Goal: Information Seeking & Learning: Learn about a topic

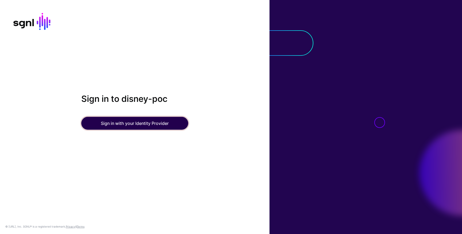
click at [146, 125] on button "Sign in with your Identity Provider" at bounding box center [134, 123] width 107 height 13
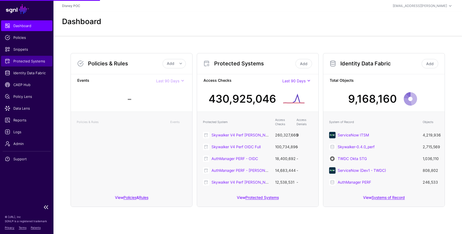
click at [30, 65] on link "Protected Systems" at bounding box center [26, 61] width 51 height 11
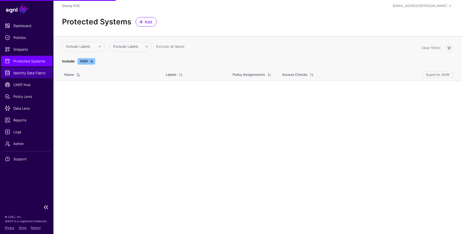
click at [30, 73] on span "Identity Data Fabric" at bounding box center [27, 72] width 44 height 5
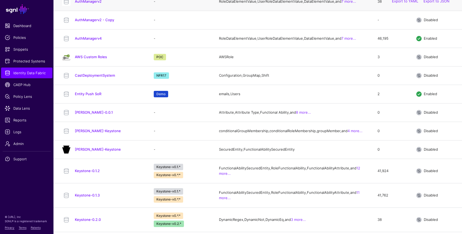
scroll to position [162, 0]
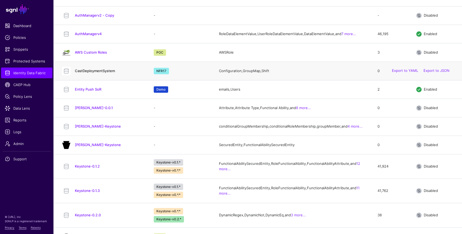
click at [106, 73] on link "CastDeploymentSystem" at bounding box center [95, 71] width 40 height 4
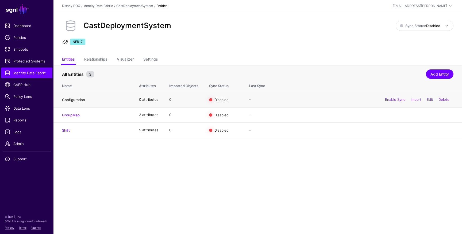
click at [78, 100] on link "Configuration" at bounding box center [73, 99] width 23 height 4
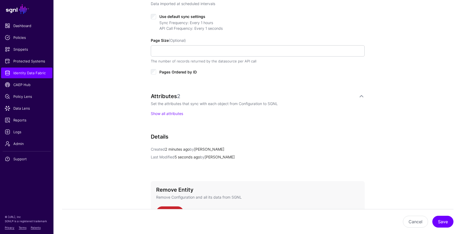
scroll to position [283, 0]
click at [177, 113] on link "Show all attributes" at bounding box center [167, 113] width 32 height 5
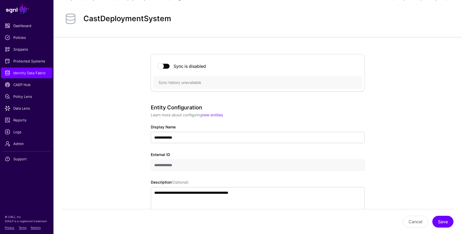
scroll to position [0, 0]
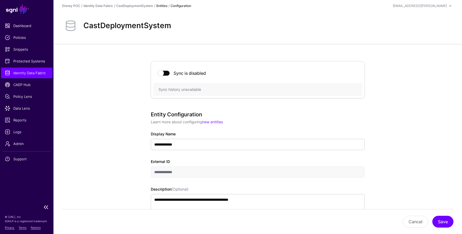
click at [33, 75] on link "Identity Data Fabric" at bounding box center [26, 72] width 51 height 11
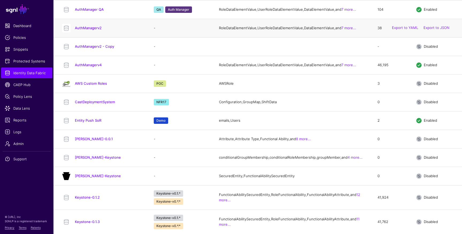
scroll to position [132, 0]
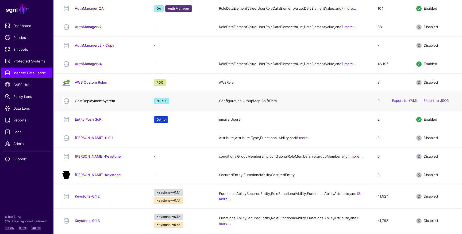
click at [97, 103] on link "CastDeploymentSystem" at bounding box center [95, 100] width 40 height 4
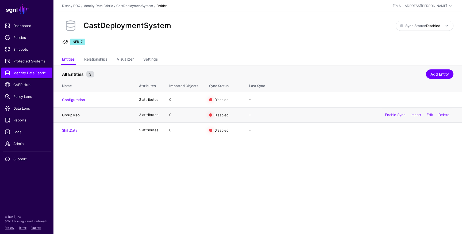
click at [76, 114] on link "GroupMap" at bounding box center [71, 115] width 18 height 4
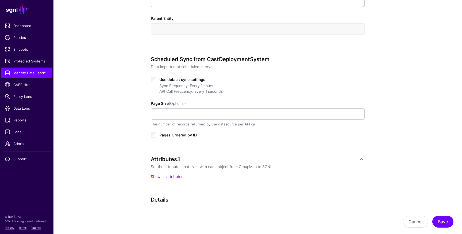
scroll to position [228, 0]
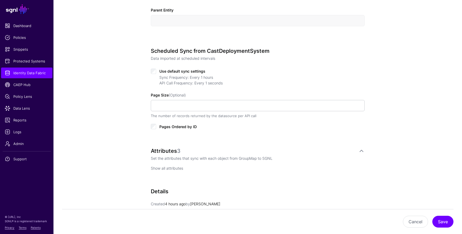
click at [169, 167] on link "Show all attributes" at bounding box center [167, 168] width 32 height 5
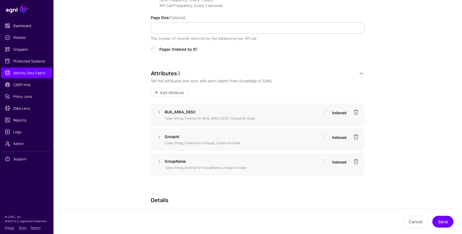
scroll to position [306, 0]
click at [160, 112] on link at bounding box center [159, 111] width 6 height 6
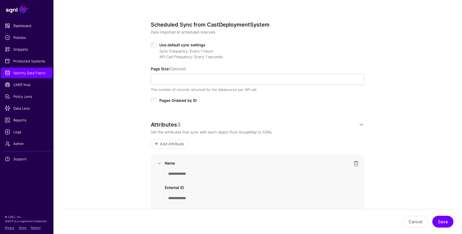
scroll to position [229, 0]
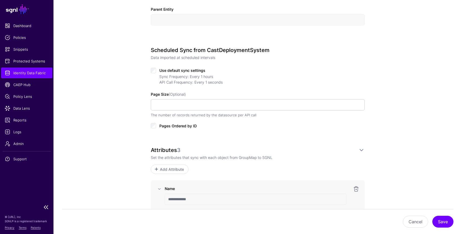
click at [24, 74] on span "Identity Data Fabric" at bounding box center [27, 72] width 44 height 5
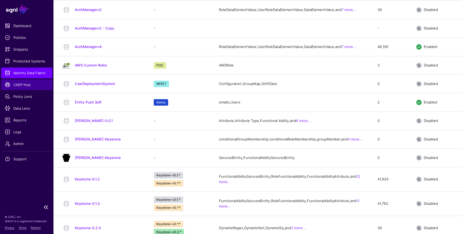
scroll to position [150, 0]
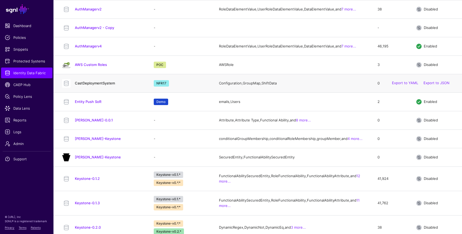
click at [104, 85] on link "CastDeploymentSystem" at bounding box center [95, 83] width 40 height 4
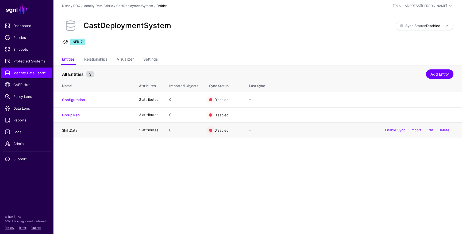
click at [72, 130] on link "ShiftData" at bounding box center [69, 130] width 15 height 4
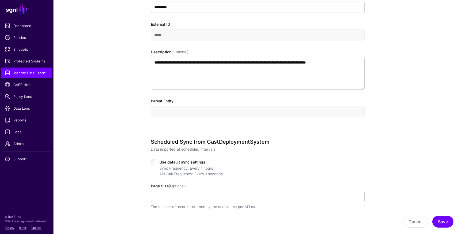
scroll to position [193, 0]
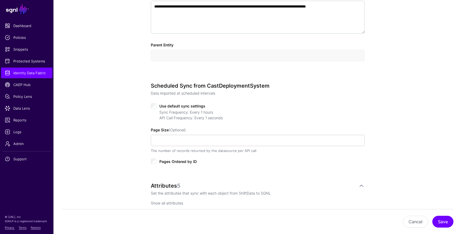
click at [170, 202] on link "Show all attributes" at bounding box center [167, 202] width 32 height 5
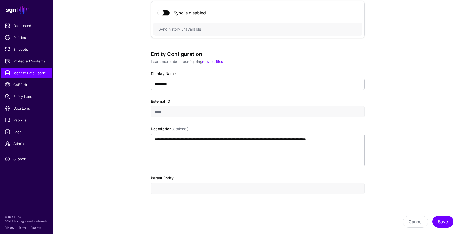
scroll to position [0, 0]
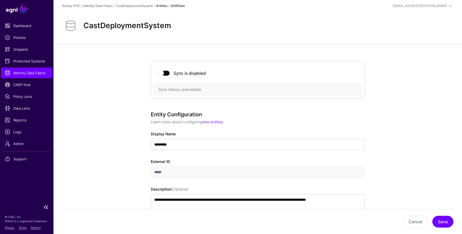
click at [42, 71] on span "Identity Data Fabric" at bounding box center [27, 72] width 44 height 5
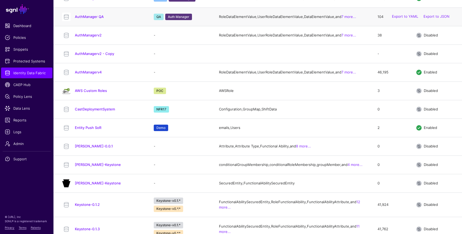
scroll to position [128, 0]
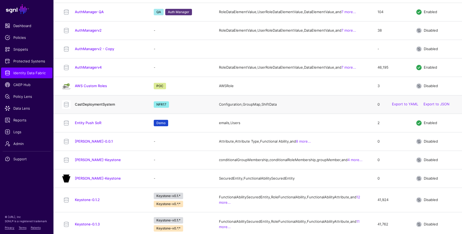
click at [99, 106] on link "CastDeploymentSystem" at bounding box center [95, 104] width 40 height 4
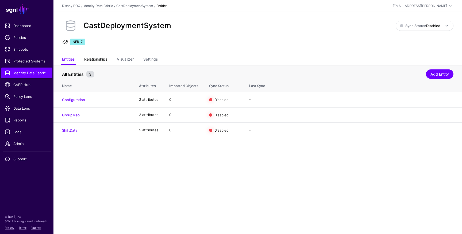
click at [98, 59] on link "Relationships" at bounding box center [95, 60] width 23 height 10
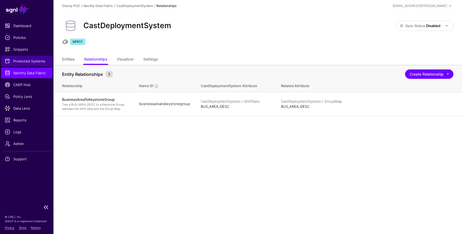
click at [22, 61] on span "Protected Systems" at bounding box center [27, 60] width 44 height 5
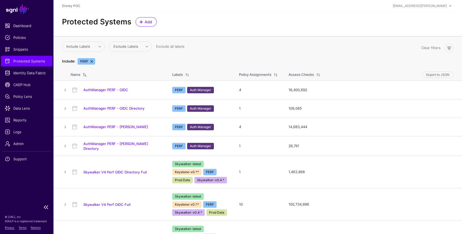
click at [21, 61] on span "Protected Systems" at bounding box center [27, 60] width 44 height 5
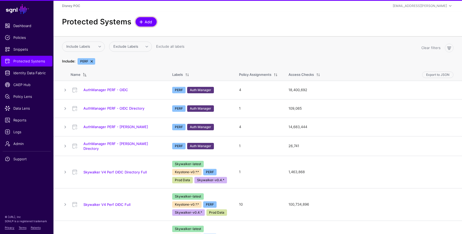
click at [148, 20] on span "Add" at bounding box center [148, 22] width 9 height 6
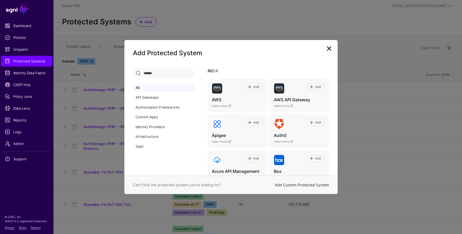
click at [295, 185] on link "Add Custom Protected System" at bounding box center [302, 184] width 54 height 5
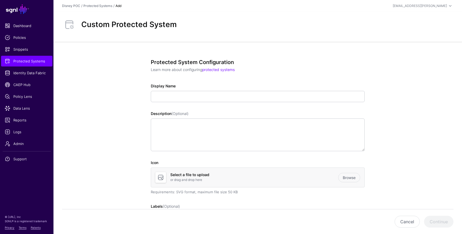
click at [171, 103] on div "Protected System Configuration Learn more about configuring protected systems D…" at bounding box center [258, 162] width 214 height 206
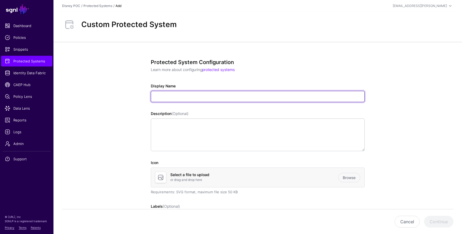
click at [173, 100] on input "Display Name" at bounding box center [258, 96] width 214 height 11
type input "***"
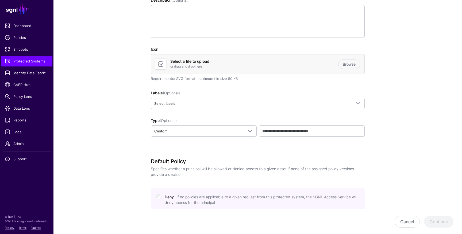
scroll to position [113, 0]
click at [192, 131] on span "Custom" at bounding box center [198, 131] width 89 height 6
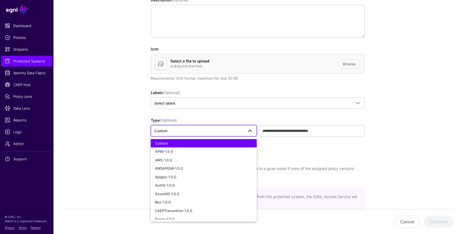
click at [192, 131] on span "Custom" at bounding box center [198, 131] width 89 height 6
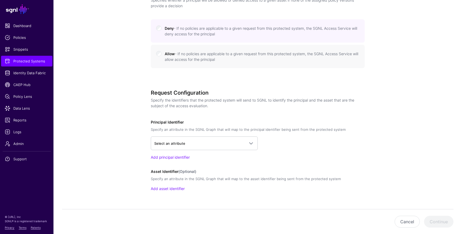
scroll to position [294, 0]
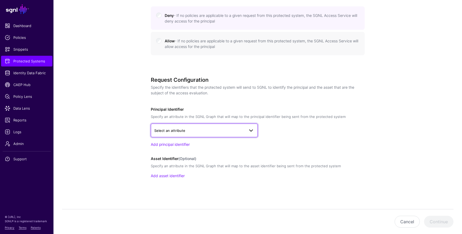
click at [185, 128] on span "Select an attribute" at bounding box center [199, 130] width 90 height 6
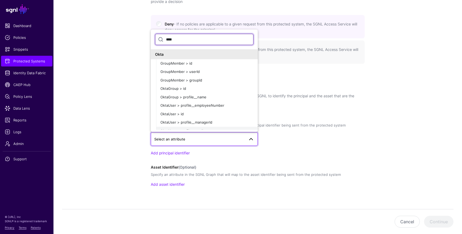
scroll to position [285, 0]
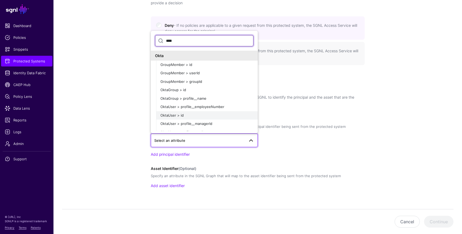
type input "****"
click at [177, 115] on span "OktaUser > id" at bounding box center [172, 115] width 23 height 4
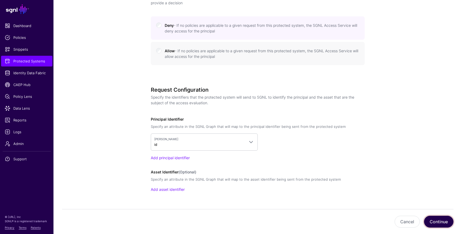
click at [435, 221] on button "Continue" at bounding box center [438, 221] width 29 height 12
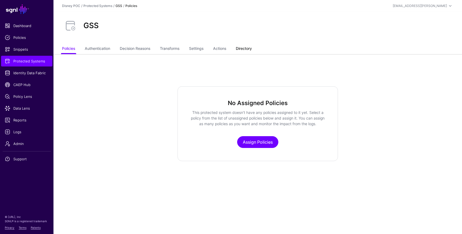
click at [240, 48] on link "Directory" at bounding box center [244, 49] width 16 height 10
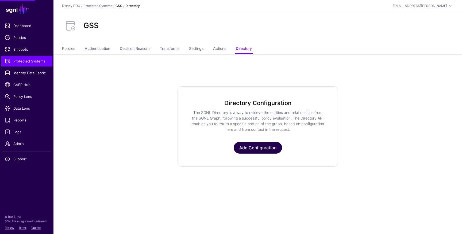
click at [265, 147] on link "Add Configuration" at bounding box center [258, 148] width 48 height 12
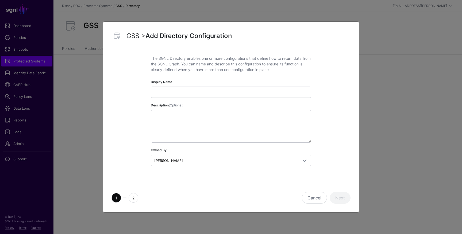
click at [185, 90] on input "Display Name" at bounding box center [231, 91] width 161 height 11
type input "**********"
click at [330, 192] on button "Next" at bounding box center [340, 198] width 21 height 12
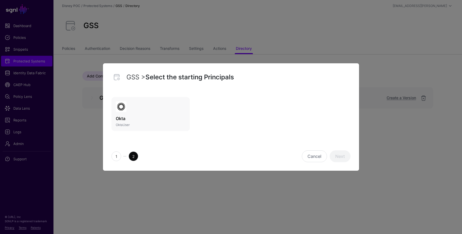
click at [142, 109] on link "Okta OktaUser" at bounding box center [151, 114] width 78 height 34
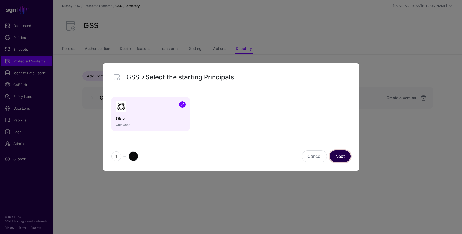
click at [337, 155] on link "Next" at bounding box center [340, 156] width 21 height 12
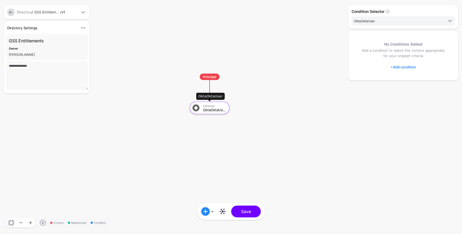
click at [207, 110] on div "OktaOktaUser" at bounding box center [214, 110] width 23 height 4
click at [207, 213] on span at bounding box center [206, 211] width 9 height 9
click at [206, 107] on div "OktaUser" at bounding box center [214, 105] width 23 height 3
click at [225, 217] on div "Add Condition Graph Condition Add Condition Group Open Graph Save" at bounding box center [231, 211] width 68 height 17
click at [224, 210] on link at bounding box center [223, 211] width 9 height 9
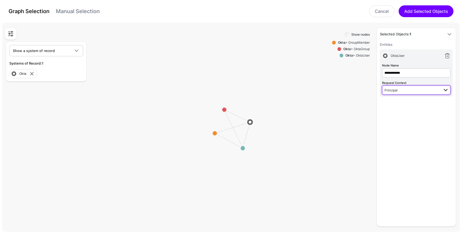
click at [397, 92] on span "Principal" at bounding box center [391, 90] width 13 height 4
click at [383, 9] on link "Cancel" at bounding box center [382, 11] width 25 height 12
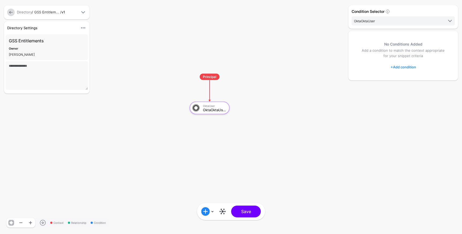
click at [15, 12] on div at bounding box center [11, 12] width 10 height 7
click at [11, 11] on link at bounding box center [10, 12] width 7 height 7
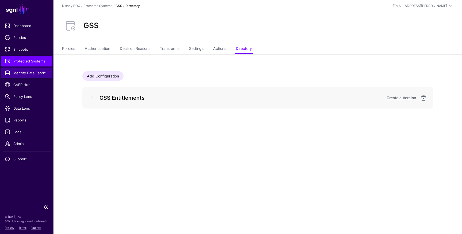
click at [30, 73] on span "Identity Data Fabric" at bounding box center [27, 72] width 44 height 5
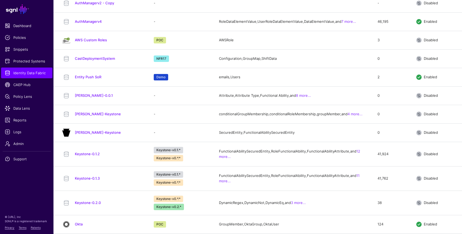
scroll to position [180, 0]
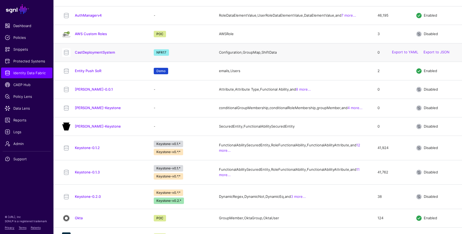
click at [93, 55] on h4 "CastDeploymentSystem" at bounding box center [109, 52] width 68 height 5
click at [95, 54] on link "CastDeploymentSystem" at bounding box center [95, 52] width 40 height 4
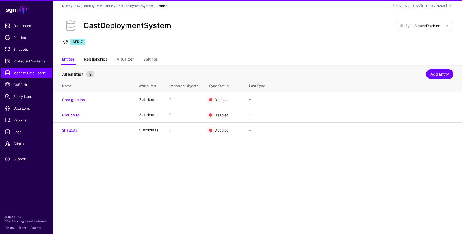
click at [95, 57] on link "Relationships" at bounding box center [95, 60] width 23 height 10
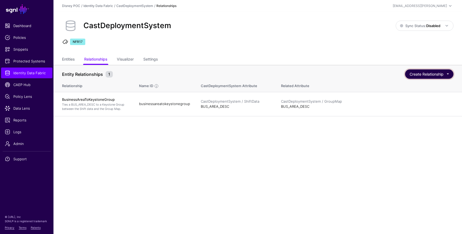
click at [448, 74] on button "Create Relationship" at bounding box center [429, 73] width 48 height 9
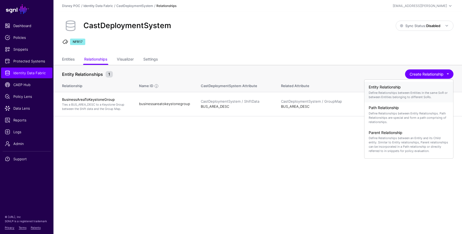
click at [388, 93] on p "Define Relationships between Entities in the same SoR or between Entities belon…" at bounding box center [409, 94] width 80 height 9
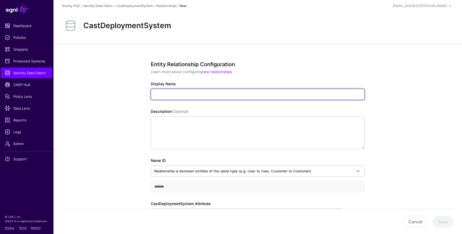
click at [191, 91] on input "Display Name" at bounding box center [258, 94] width 214 height 11
type input "*"
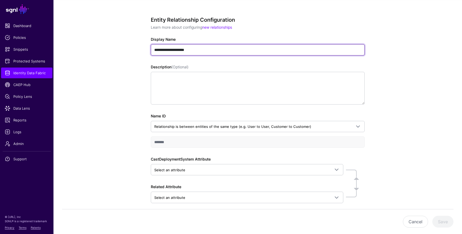
scroll to position [69, 0]
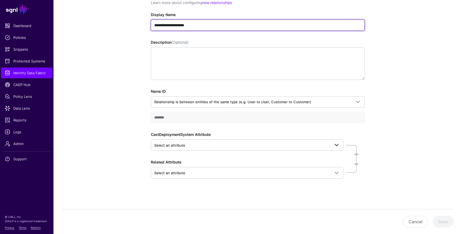
type input "**********"
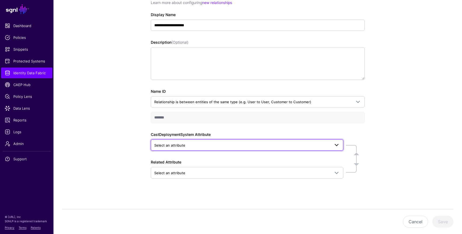
click at [213, 140] on link "Select an attribute" at bounding box center [247, 144] width 193 height 11
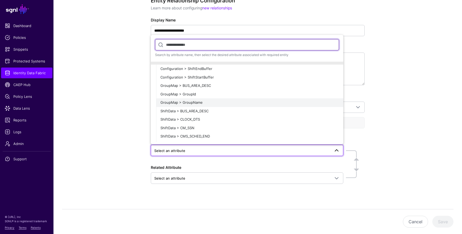
scroll to position [15, 0]
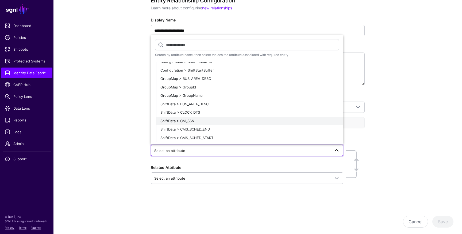
click at [202, 118] on div "ShiftData > CM_SSN" at bounding box center [250, 120] width 179 height 5
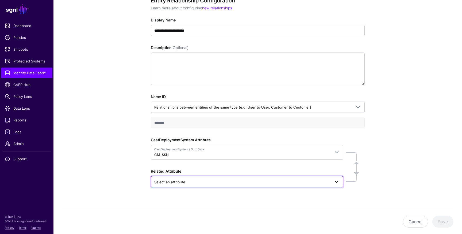
click at [204, 179] on span "Select an attribute" at bounding box center [242, 182] width 176 height 6
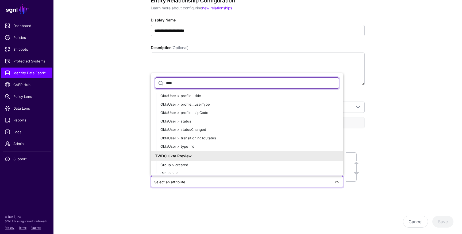
scroll to position [401, 0]
type input "****"
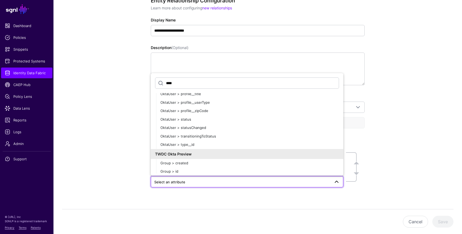
click at [100, 119] on div "**********" at bounding box center [258, 111] width 409 height 263
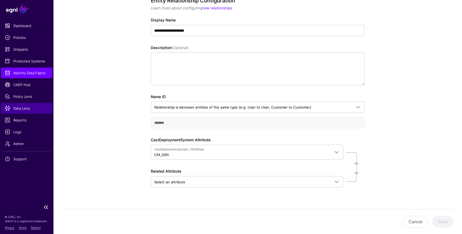
click at [18, 108] on span "Data Lens" at bounding box center [27, 107] width 44 height 5
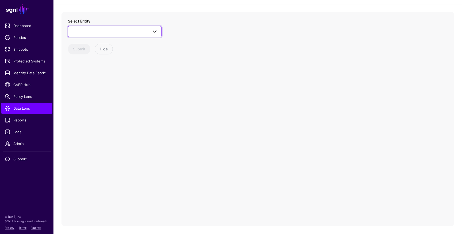
click at [136, 33] on span at bounding box center [114, 31] width 87 height 6
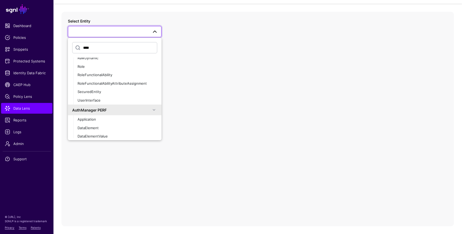
scroll to position [25, 0]
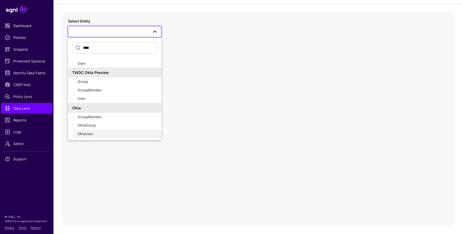
type input "****"
click at [93, 131] on span "OktaUser" at bounding box center [86, 133] width 16 height 4
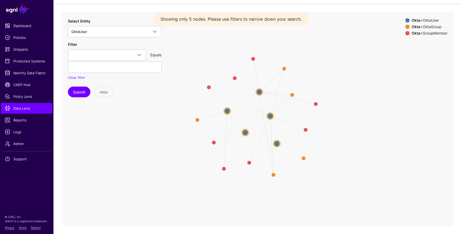
click at [229, 111] on circle at bounding box center [227, 111] width 6 height 6
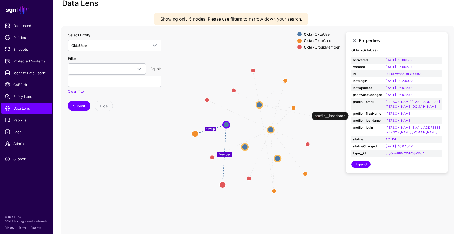
scroll to position [13, 0]
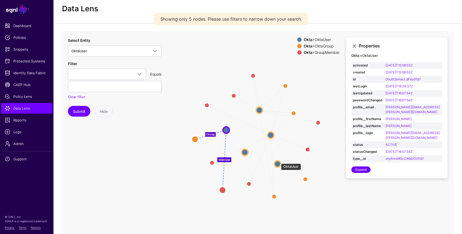
click at [279, 161] on circle at bounding box center [278, 163] width 6 height 6
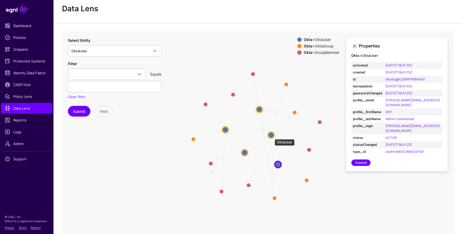
click at [272, 136] on circle at bounding box center [271, 135] width 6 height 6
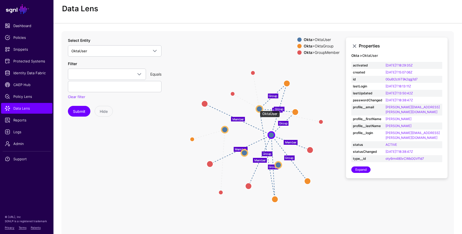
click at [257, 108] on circle at bounding box center [259, 108] width 6 height 6
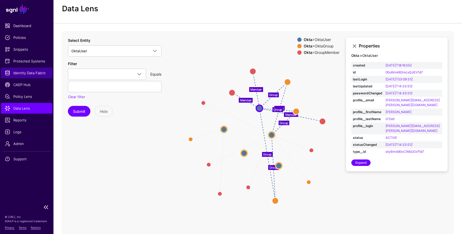
click at [31, 71] on span "Identity Data Fabric" at bounding box center [27, 72] width 44 height 5
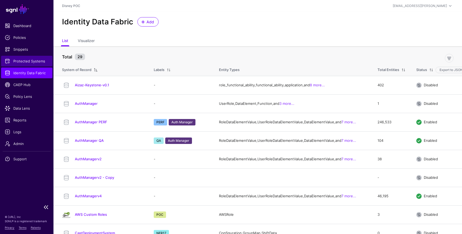
click at [31, 63] on span "Protected Systems" at bounding box center [27, 60] width 44 height 5
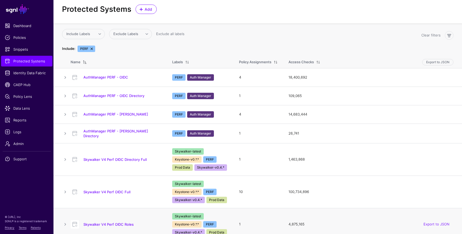
scroll to position [34, 0]
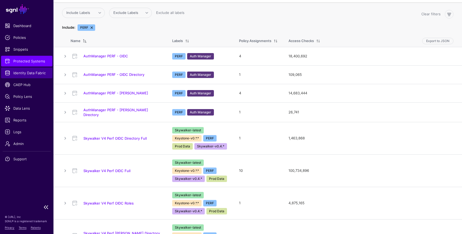
click at [27, 71] on span "Identity Data Fabric" at bounding box center [27, 72] width 44 height 5
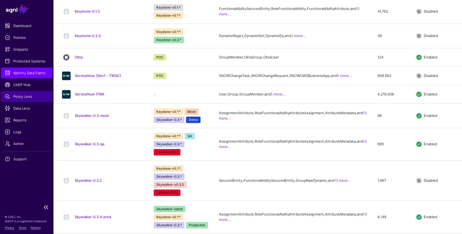
scroll to position [342, 0]
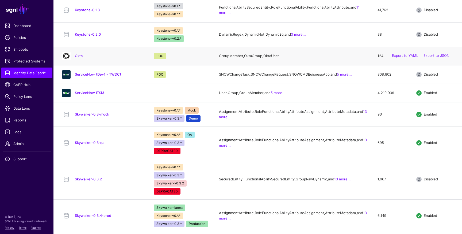
click at [78, 65] on td "Okta" at bounding box center [101, 56] width 95 height 18
click at [79, 58] on link "Okta" at bounding box center [79, 56] width 8 height 4
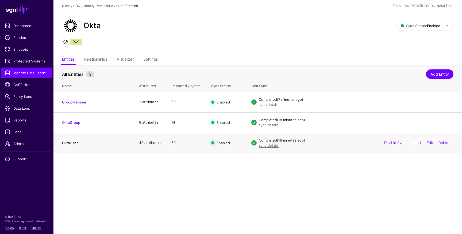
click at [70, 142] on link "OktaUser" at bounding box center [70, 143] width 16 height 4
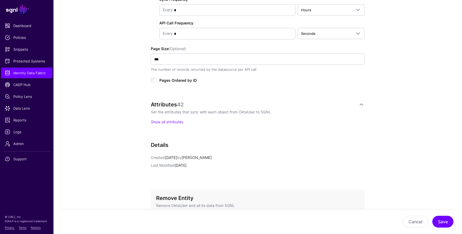
scroll to position [310, 0]
click at [173, 123] on link "Show all attributes" at bounding box center [167, 121] width 32 height 5
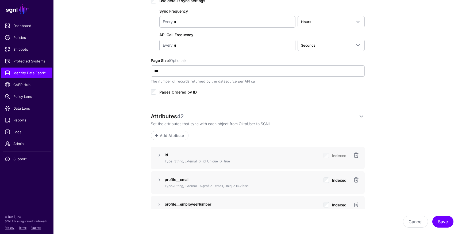
scroll to position [294, 0]
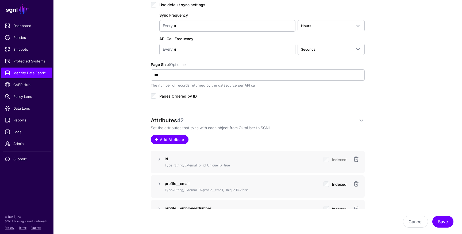
click at [180, 140] on span "Add Attribute" at bounding box center [172, 140] width 25 height 6
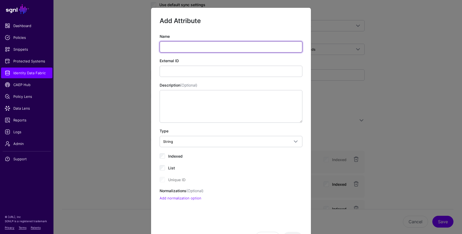
click at [177, 49] on input "Name" at bounding box center [231, 46] width 143 height 11
paste input "**********"
type input "**********"
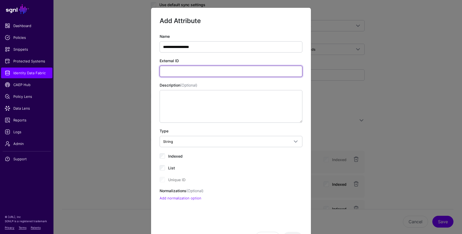
click at [174, 73] on input "External ID" at bounding box center [231, 71] width 143 height 11
paste input "**********"
type input "**********"
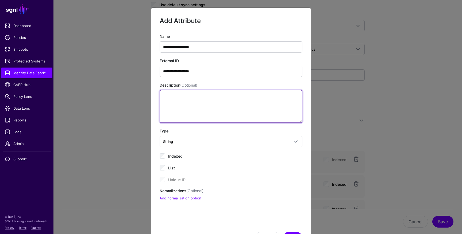
click at [180, 107] on textarea "Description (Optional)" at bounding box center [231, 106] width 143 height 33
click at [185, 109] on textarea "Description (Optional)" at bounding box center [231, 106] width 143 height 33
paste textarea "**********"
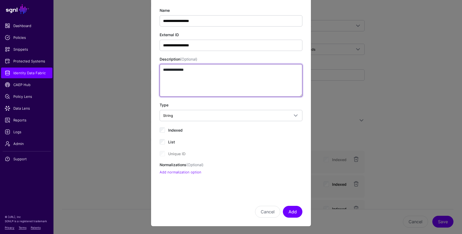
type textarea "**********"
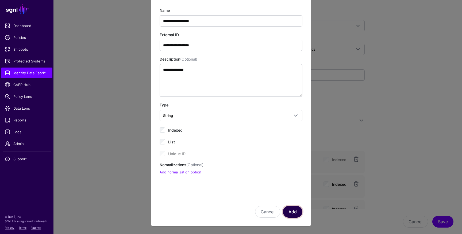
click at [294, 212] on button "Add" at bounding box center [293, 212] width 20 height 12
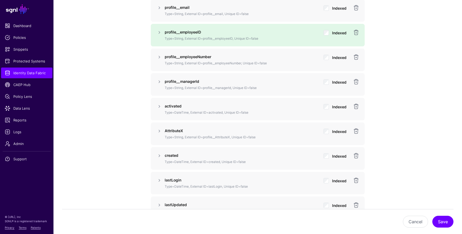
scroll to position [493, 0]
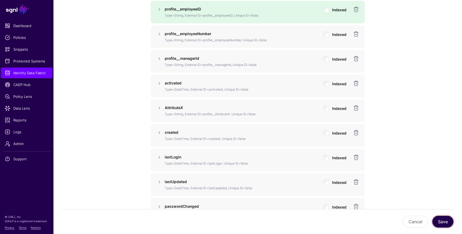
click at [440, 222] on button "Save" at bounding box center [443, 221] width 21 height 12
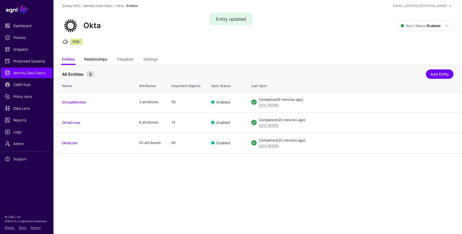
click at [97, 57] on link "Relationships" at bounding box center [95, 60] width 23 height 10
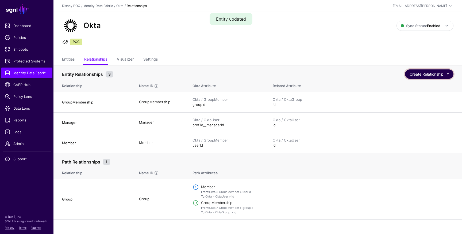
click at [449, 75] on button "Create Relationship" at bounding box center [429, 73] width 48 height 9
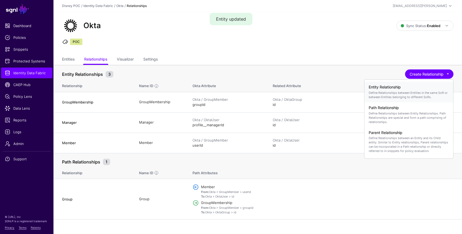
click at [390, 90] on p "Define Relationships between Entities in the same SoR or between Entities belon…" at bounding box center [409, 94] width 80 height 9
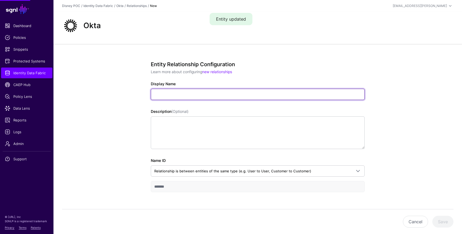
click at [231, 95] on input "Display Name" at bounding box center [258, 94] width 214 height 11
type input "**********"
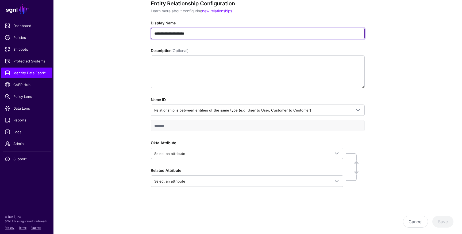
scroll to position [69, 0]
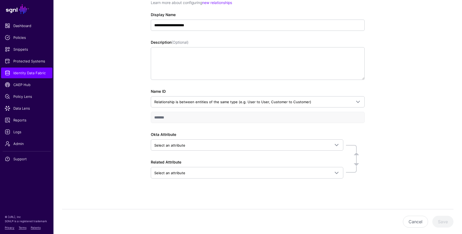
click at [216, 150] on div "Okta Attribute Select an attribute Search by attribute name, then select the de…" at bounding box center [258, 154] width 214 height 47
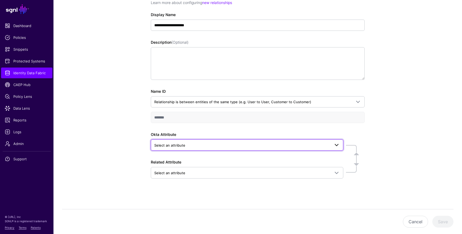
click at [219, 142] on span "Select an attribute" at bounding box center [247, 145] width 186 height 6
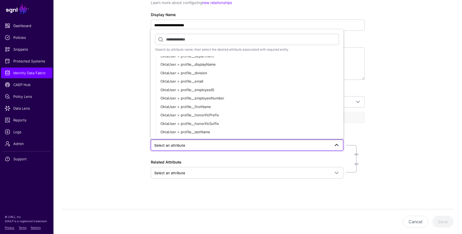
scroll to position [195, 0]
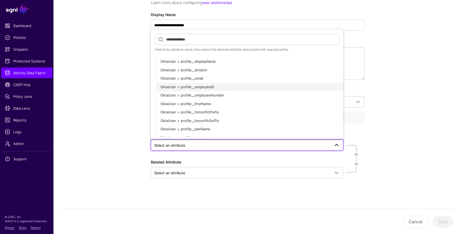
click at [208, 86] on span "OktaUser > profile__employeeID" at bounding box center [188, 87] width 54 height 4
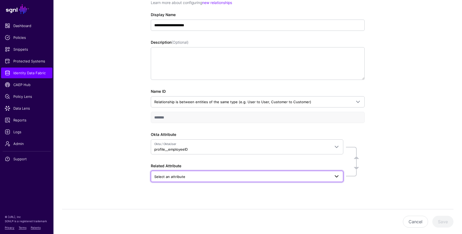
click at [197, 177] on span "Select an attribute" at bounding box center [242, 176] width 176 height 6
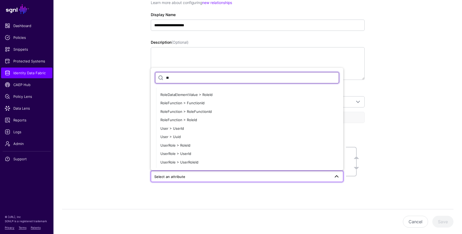
scroll to position [0, 0]
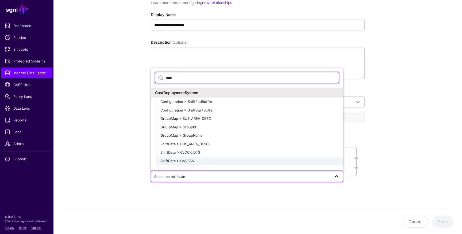
type input "****"
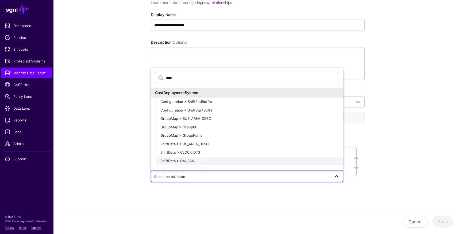
click at [188, 161] on span "ShiftData > CM_SSN" at bounding box center [178, 160] width 34 height 4
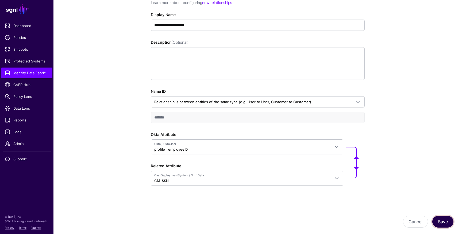
click at [443, 220] on button "Save" at bounding box center [443, 221] width 21 height 12
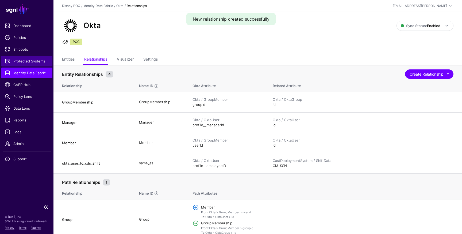
click at [28, 61] on span "Protected Systems" at bounding box center [27, 60] width 44 height 5
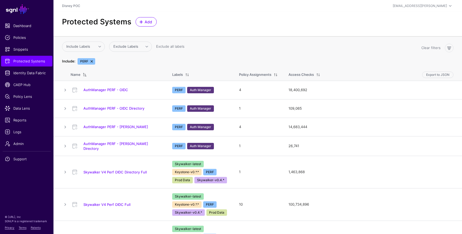
click at [91, 61] on link at bounding box center [92, 61] width 4 height 4
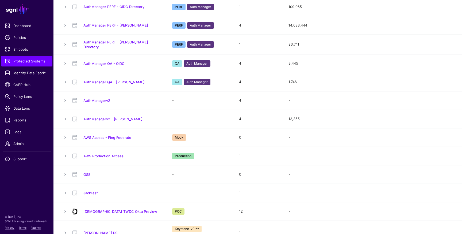
scroll to position [243, 0]
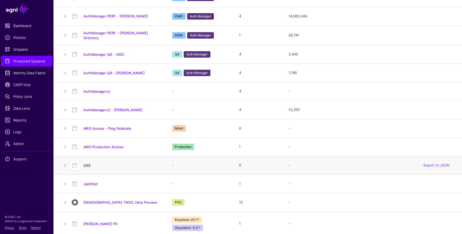
click at [88, 165] on link "GSS" at bounding box center [87, 165] width 7 height 4
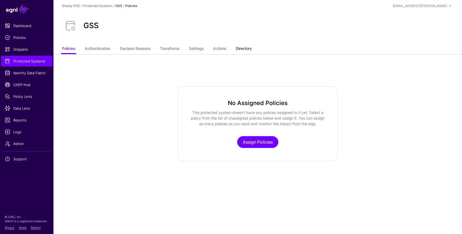
click at [246, 46] on link "Directory" at bounding box center [244, 49] width 16 height 10
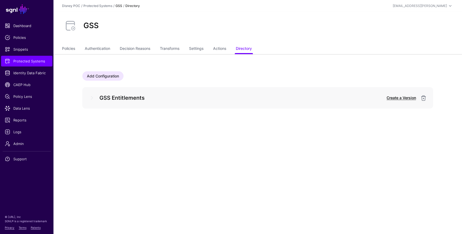
click at [403, 99] on link "Create a Version" at bounding box center [401, 97] width 29 height 5
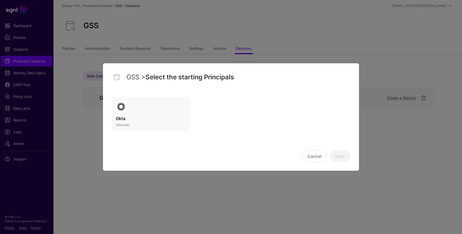
click at [126, 111] on img at bounding box center [121, 106] width 11 height 11
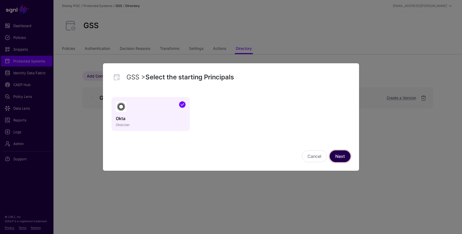
click at [347, 157] on link "Next" at bounding box center [340, 156] width 21 height 12
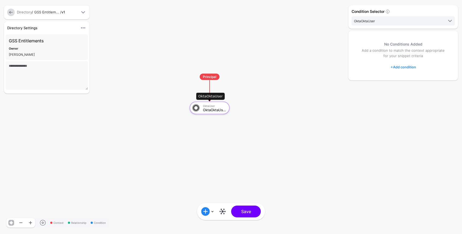
click at [213, 106] on div "OktaUser" at bounding box center [214, 105] width 23 height 3
click at [222, 210] on link at bounding box center [223, 211] width 9 height 9
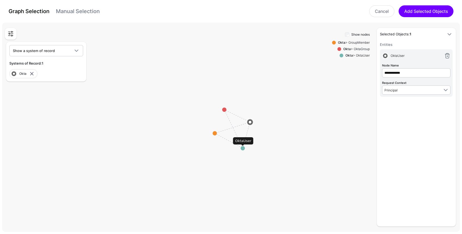
click at [244, 148] on circle at bounding box center [243, 148] width 4 height 4
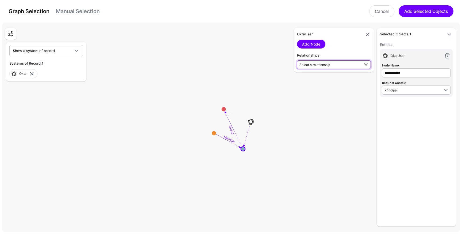
click at [315, 64] on span "Select a relationship" at bounding box center [315, 65] width 31 height 4
click at [244, 57] on rect at bounding box center [234, 128] width 46250 height 21118
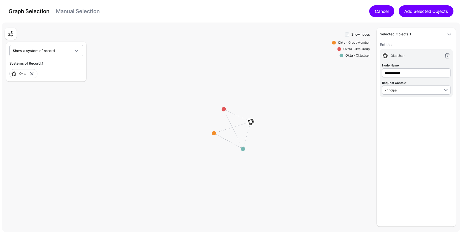
click at [382, 10] on link "Cancel" at bounding box center [382, 11] width 25 height 12
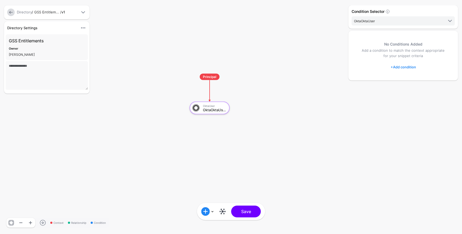
click at [13, 13] on link at bounding box center [10, 12] width 7 height 7
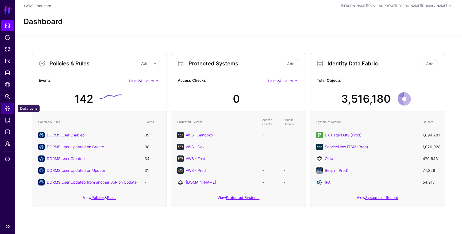
click at [7, 108] on span "Data Lens" at bounding box center [7, 107] width 5 height 5
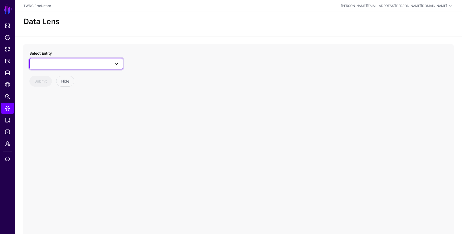
click at [76, 68] on link at bounding box center [76, 63] width 94 height 11
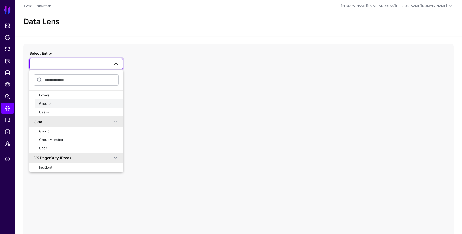
scroll to position [11, 0]
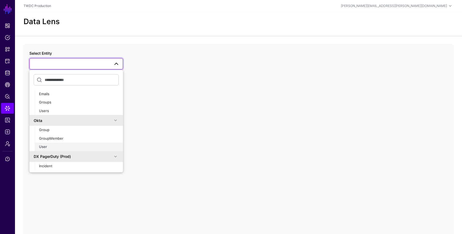
click at [64, 143] on button "User" at bounding box center [79, 146] width 88 height 9
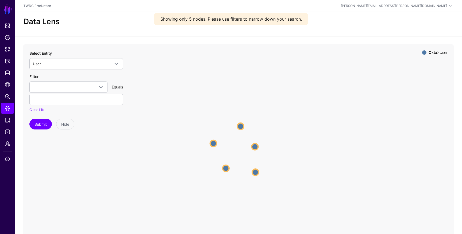
click at [241, 125] on circle at bounding box center [241, 126] width 6 height 6
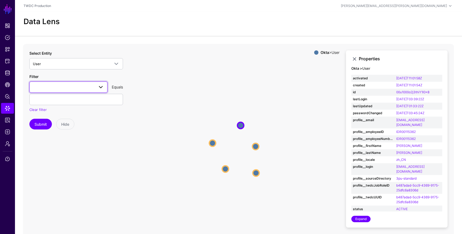
click at [58, 88] on span at bounding box center [68, 87] width 71 height 6
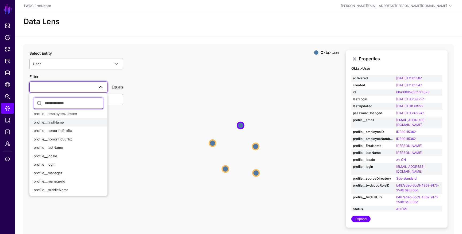
scroll to position [147, 0]
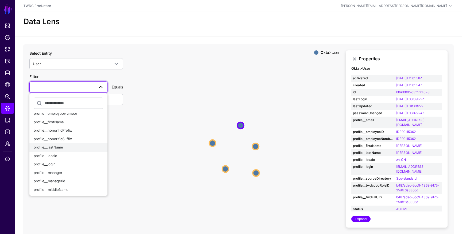
click at [62, 149] on span "profile__lastName" at bounding box center [48, 147] width 29 height 4
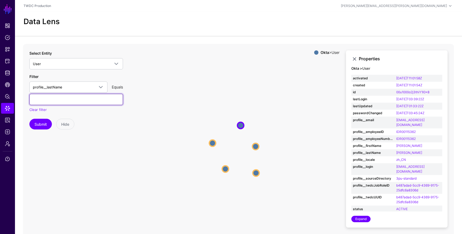
click at [62, 96] on input "text" at bounding box center [76, 99] width 94 height 11
type input "**********"
click at [29, 119] on button "Submit" at bounding box center [40, 124] width 22 height 11
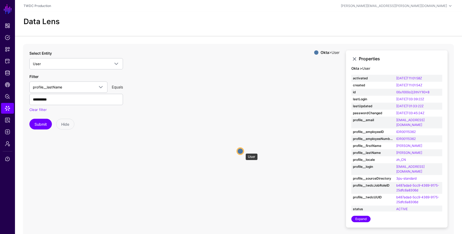
click at [243, 150] on circle at bounding box center [240, 151] width 6 height 6
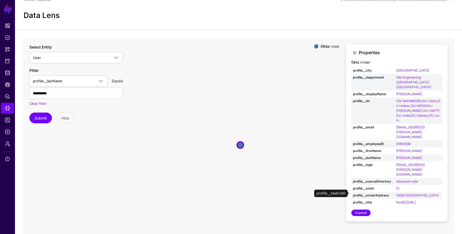
scroll to position [29, 0]
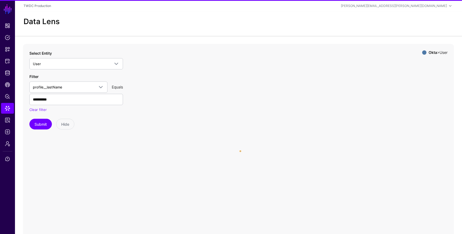
scroll to position [6, 0]
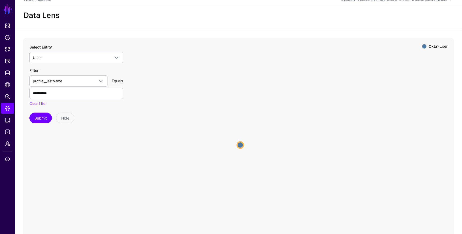
click at [242, 144] on circle at bounding box center [240, 145] width 6 height 6
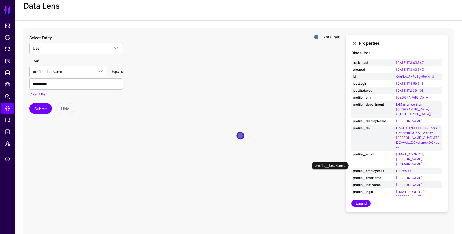
scroll to position [10, 0]
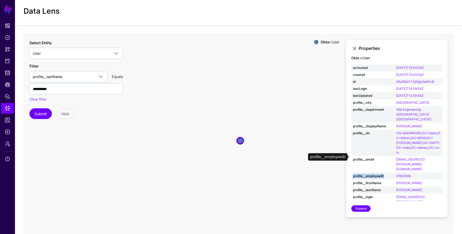
drag, startPoint x: 385, startPoint y: 156, endPoint x: 353, endPoint y: 156, distance: 32.4
click at [353, 173] on strong "profile__employeeID" at bounding box center [373, 175] width 40 height 5
copy strong "profile__employeeID"
click at [7, 73] on span "Identity Data Fabric" at bounding box center [7, 72] width 5 height 5
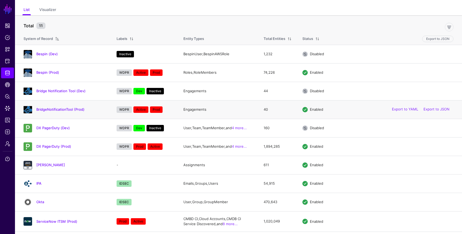
scroll to position [47, 0]
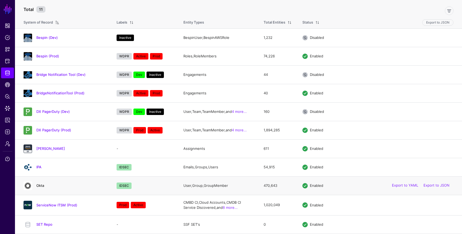
click at [39, 185] on link "Okta" at bounding box center [40, 185] width 8 height 4
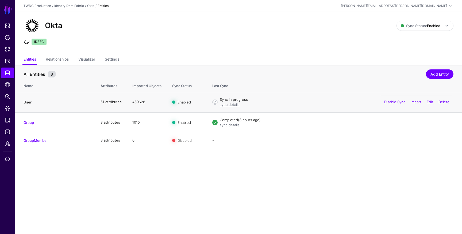
click at [25, 102] on link "User" at bounding box center [28, 102] width 8 height 4
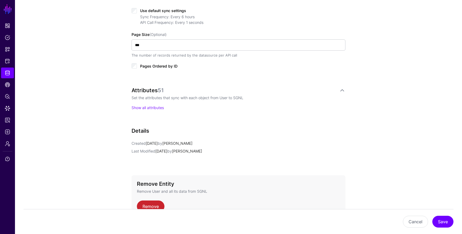
scroll to position [292, 0]
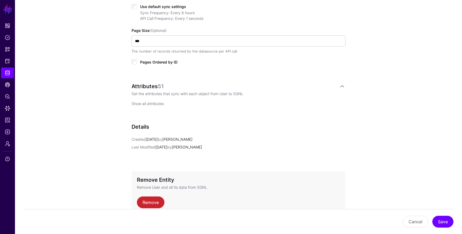
click at [154, 105] on link "Show all attributes" at bounding box center [148, 103] width 32 height 5
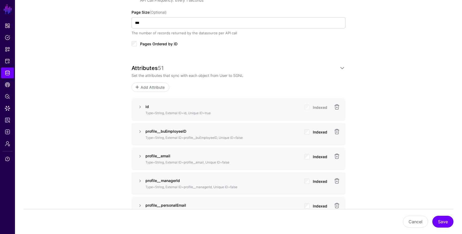
scroll to position [312, 0]
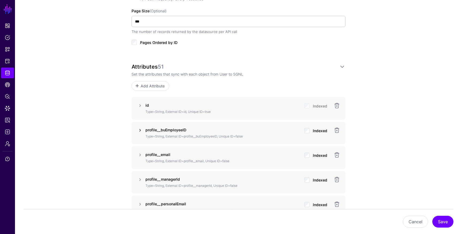
click at [141, 130] on link at bounding box center [140, 130] width 6 height 6
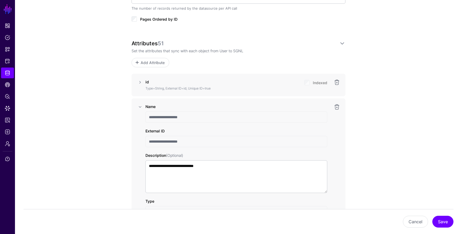
scroll to position [927, 0]
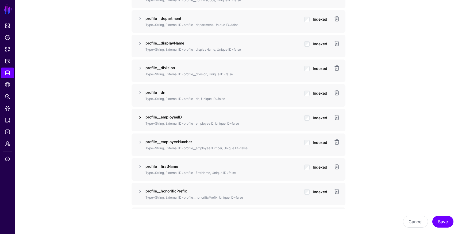
click at [140, 116] on link at bounding box center [140, 117] width 6 height 6
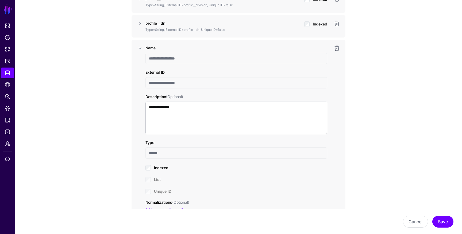
scroll to position [995, 0]
drag, startPoint x: 184, startPoint y: 59, endPoint x: 150, endPoint y: 60, distance: 34.3
click at [150, 60] on input "**********" at bounding box center [237, 59] width 182 height 11
click at [150, 84] on input "**********" at bounding box center [237, 83] width 182 height 11
drag, startPoint x: 150, startPoint y: 84, endPoint x: 158, endPoint y: 84, distance: 7.8
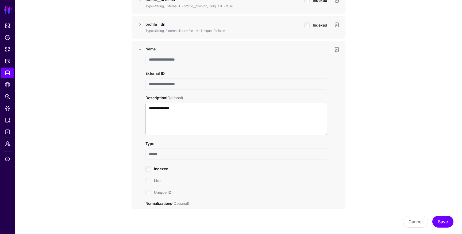
click at [158, 84] on input "**********" at bounding box center [237, 83] width 182 height 11
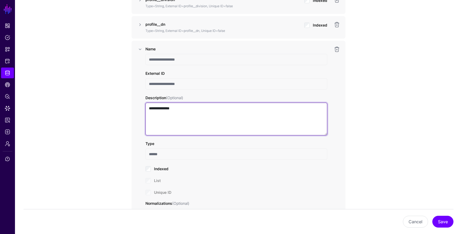
click at [191, 109] on textarea "**********" at bounding box center [237, 119] width 182 height 33
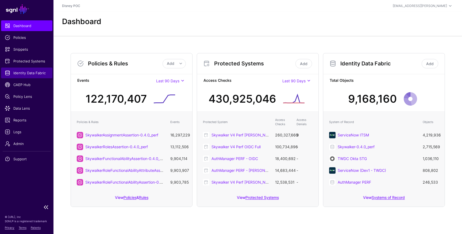
click at [33, 75] on span "Identity Data Fabric" at bounding box center [27, 72] width 44 height 5
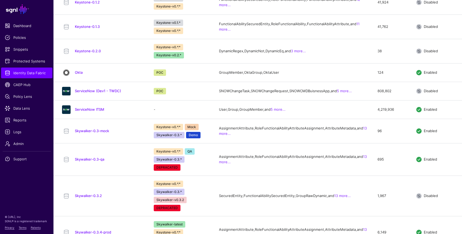
scroll to position [332, 0]
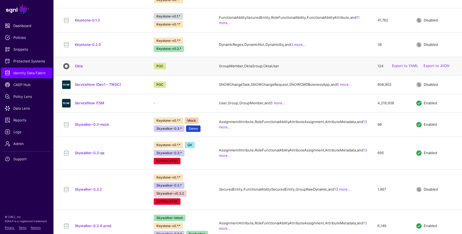
click at [78, 70] on div "Okta" at bounding box center [102, 66] width 85 height 9
click at [78, 68] on link "Okta" at bounding box center [79, 66] width 8 height 4
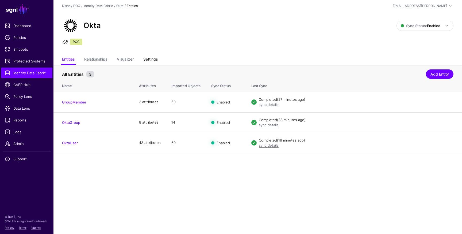
click at [150, 61] on link "Settings" at bounding box center [150, 60] width 14 height 10
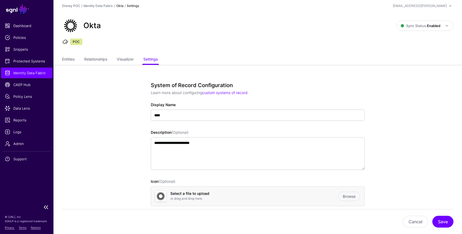
click at [28, 75] on span "Identity Data Fabric" at bounding box center [27, 72] width 44 height 5
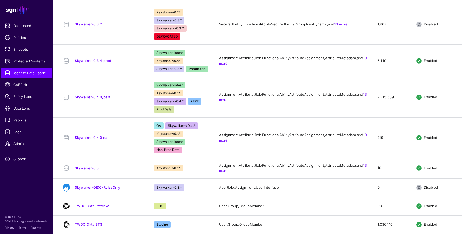
scroll to position [556, 0]
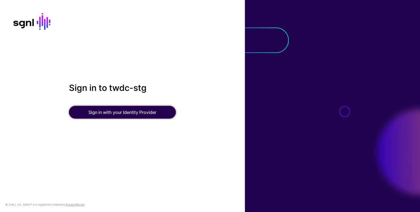
click at [97, 110] on button "Sign in with your Identity Provider" at bounding box center [122, 112] width 107 height 13
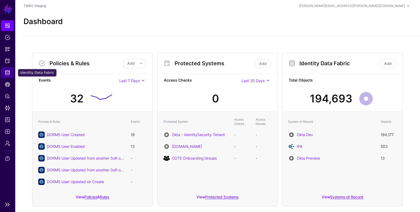
click at [8, 72] on span "Identity Data Fabric" at bounding box center [7, 72] width 5 height 5
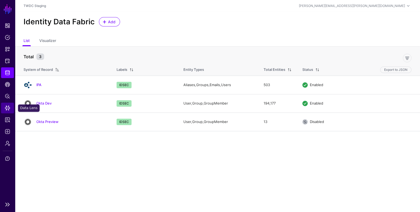
click at [7, 108] on span "Data Lens" at bounding box center [7, 107] width 5 height 5
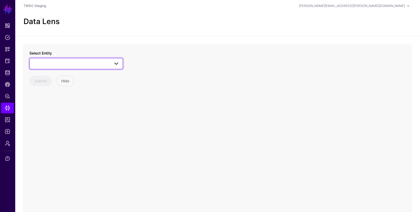
click at [74, 64] on span at bounding box center [76, 63] width 87 height 6
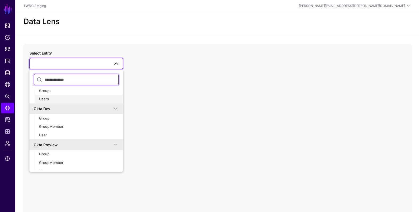
scroll to position [36, 0]
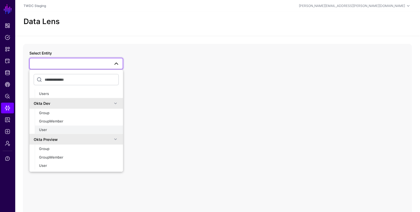
click at [69, 129] on div "User" at bounding box center [79, 129] width 80 height 5
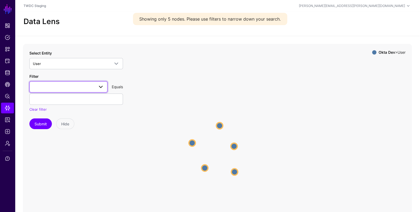
click at [82, 85] on span at bounding box center [68, 87] width 71 height 6
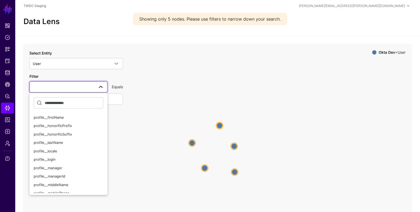
scroll to position [152, 0]
click at [60, 143] on span "profile__lastName" at bounding box center [48, 142] width 29 height 4
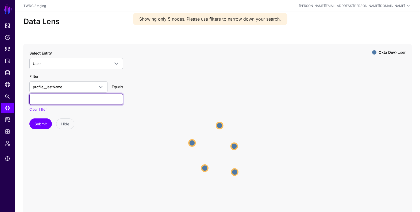
click at [62, 101] on input "text" at bounding box center [76, 99] width 94 height 11
click at [29, 119] on button "Submit" at bounding box center [40, 124] width 22 height 11
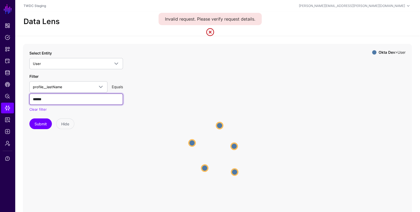
click at [49, 101] on input "******" at bounding box center [76, 99] width 94 height 11
type input "*****"
click at [29, 119] on button "Submit" at bounding box center [40, 124] width 22 height 11
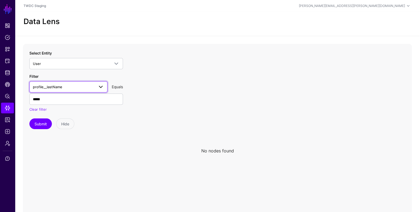
click at [69, 89] on span "profile__lastName" at bounding box center [64, 87] width 62 height 6
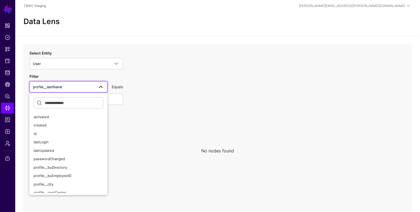
click at [134, 112] on icon at bounding box center [217, 151] width 389 height 214
click at [137, 108] on icon at bounding box center [217, 151] width 389 height 214
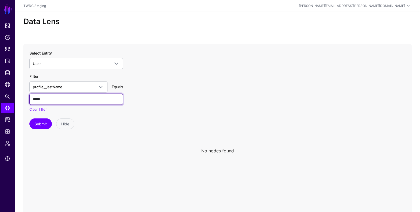
click at [79, 98] on input "*****" at bounding box center [76, 99] width 94 height 11
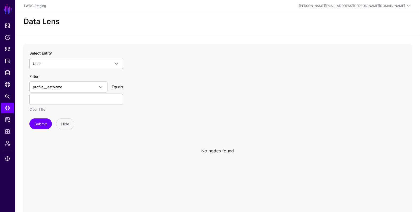
click at [43, 109] on link "Clear filter" at bounding box center [37, 109] width 17 height 4
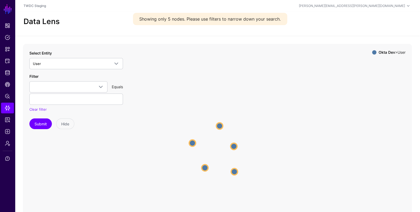
click at [192, 142] on circle at bounding box center [192, 143] width 6 height 6
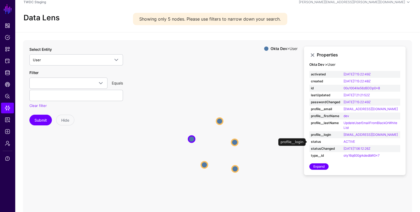
scroll to position [2, 0]
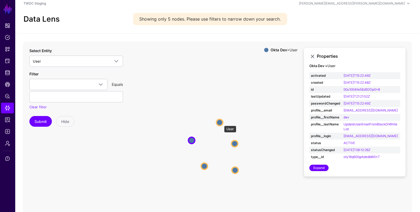
click at [222, 123] on circle at bounding box center [220, 122] width 6 height 6
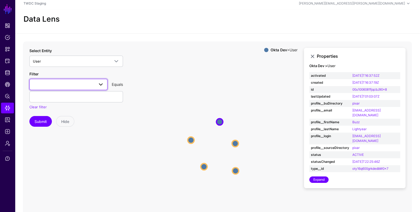
click at [50, 85] on span at bounding box center [68, 84] width 71 height 6
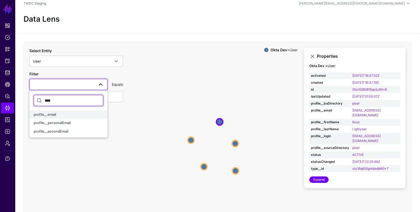
type input "****"
click at [54, 113] on span "profile__email" at bounding box center [45, 114] width 22 height 4
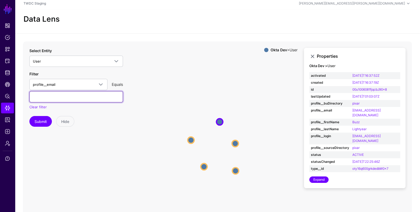
click at [63, 98] on input "text" at bounding box center [76, 96] width 94 height 11
click at [88, 98] on input "text" at bounding box center [76, 96] width 94 height 11
paste input "**********"
type input "**********"
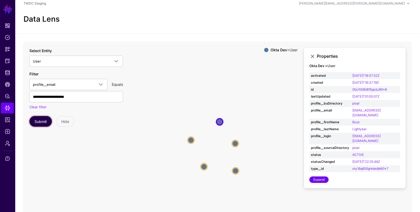
click at [44, 122] on button "Submit" at bounding box center [40, 121] width 22 height 11
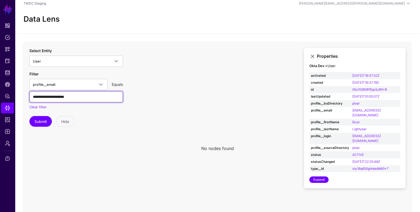
click at [87, 99] on input "**********" at bounding box center [76, 96] width 94 height 11
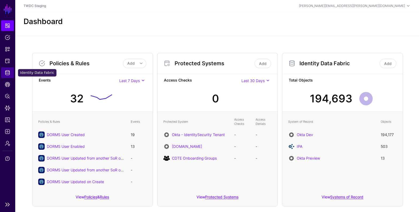
click at [7, 72] on span "Identity Data Fabric" at bounding box center [7, 72] width 5 height 5
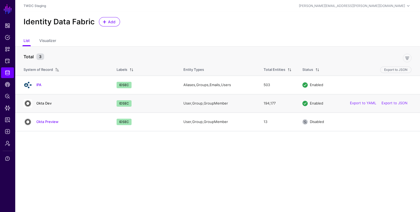
click at [42, 103] on link "Okta Dev" at bounding box center [43, 103] width 15 height 4
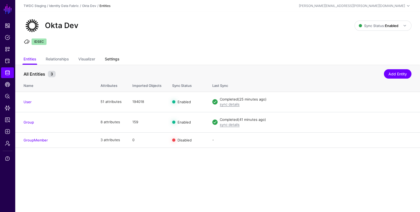
click at [115, 59] on link "Settings" at bounding box center [112, 60] width 14 height 10
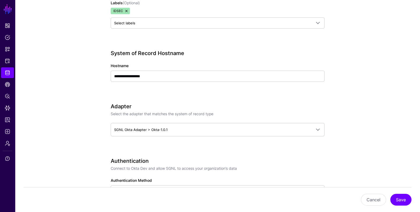
scroll to position [238, 0]
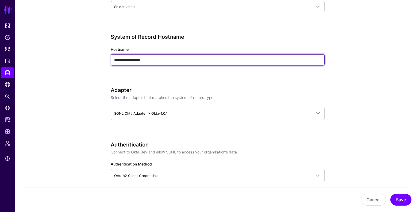
click at [158, 59] on input "**********" at bounding box center [218, 59] width 214 height 11
